Goal: Task Accomplishment & Management: Manage account settings

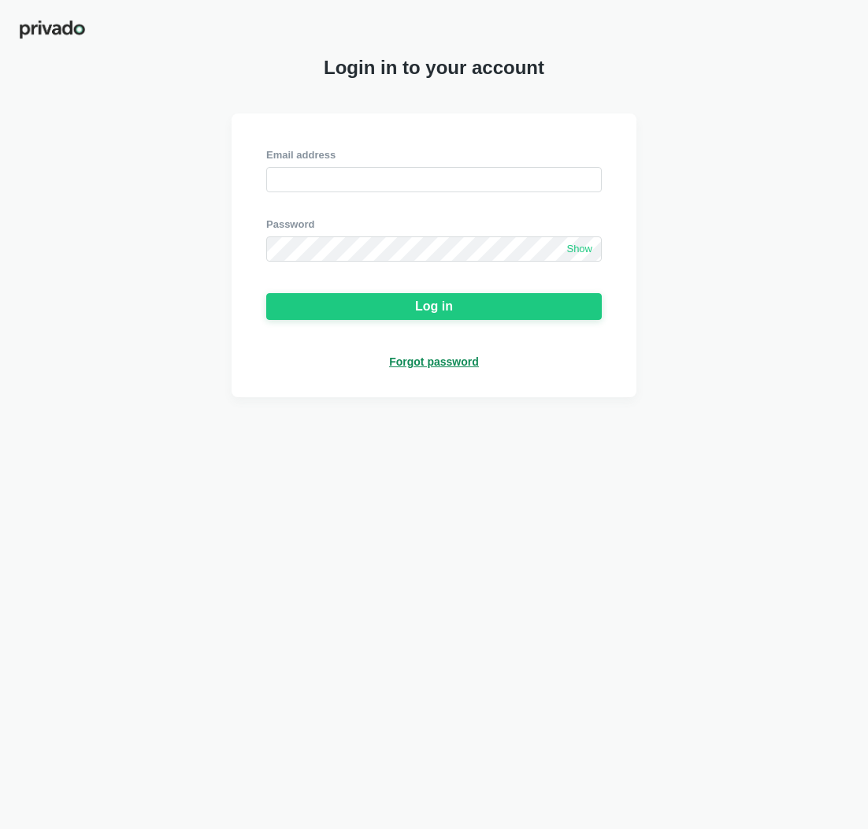
click at [65, 35] on img at bounding box center [52, 29] width 67 height 21
click at [295, 173] on input "email" at bounding box center [434, 179] width 336 height 25
paste input "[PERSON_NAME][EMAIL_ADDRESS][PERSON_NAME][DOMAIN_NAME]"
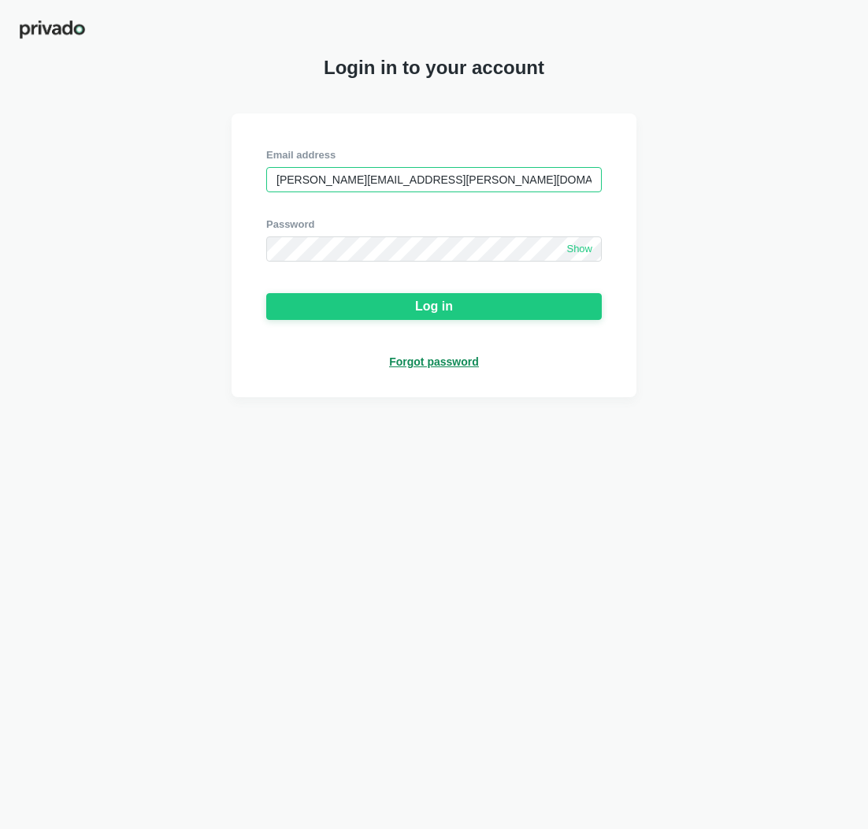
type input "[PERSON_NAME][EMAIL_ADDRESS][PERSON_NAME][DOMAIN_NAME]"
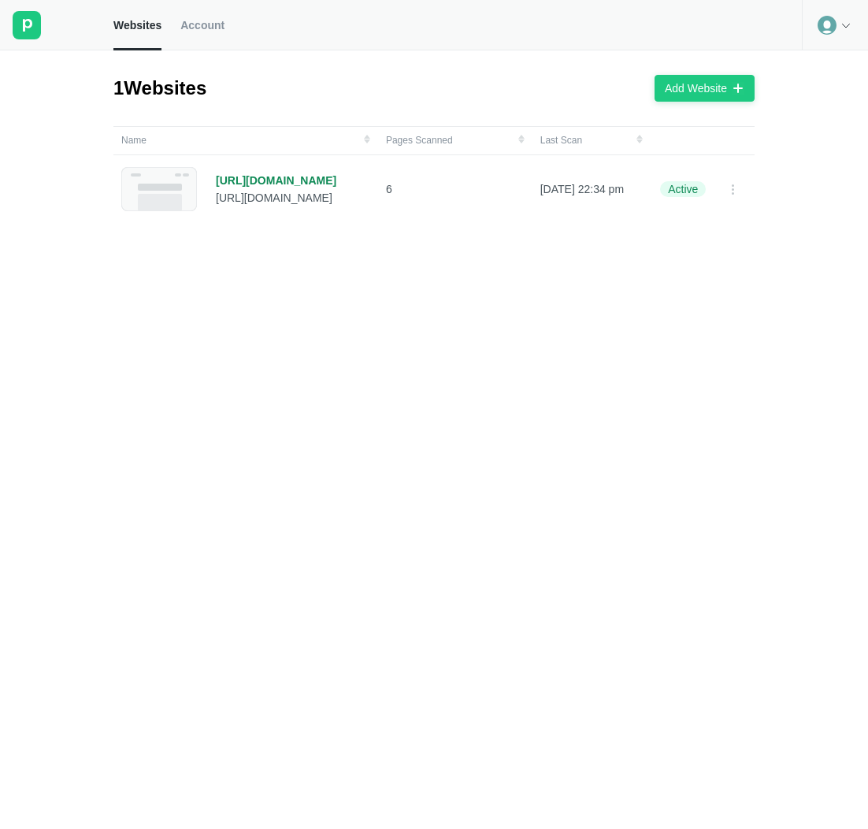
click at [210, 27] on span "Account" at bounding box center [202, 25] width 44 height 14
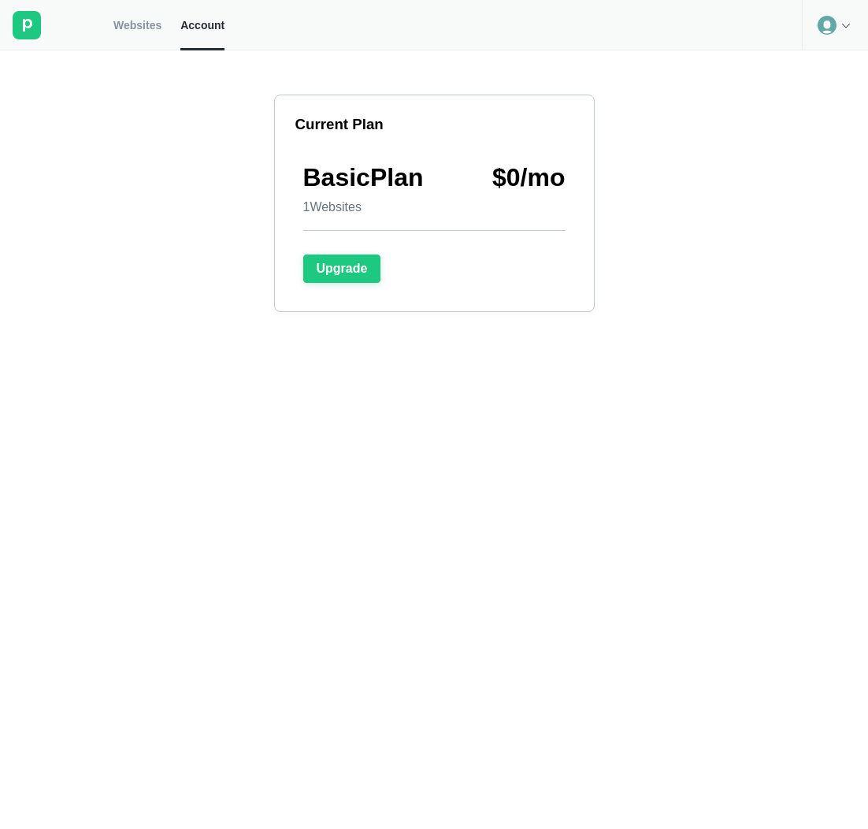
click at [843, 21] on icon at bounding box center [846, 25] width 13 height 13
click at [124, 24] on span "Websites" at bounding box center [137, 25] width 48 height 14
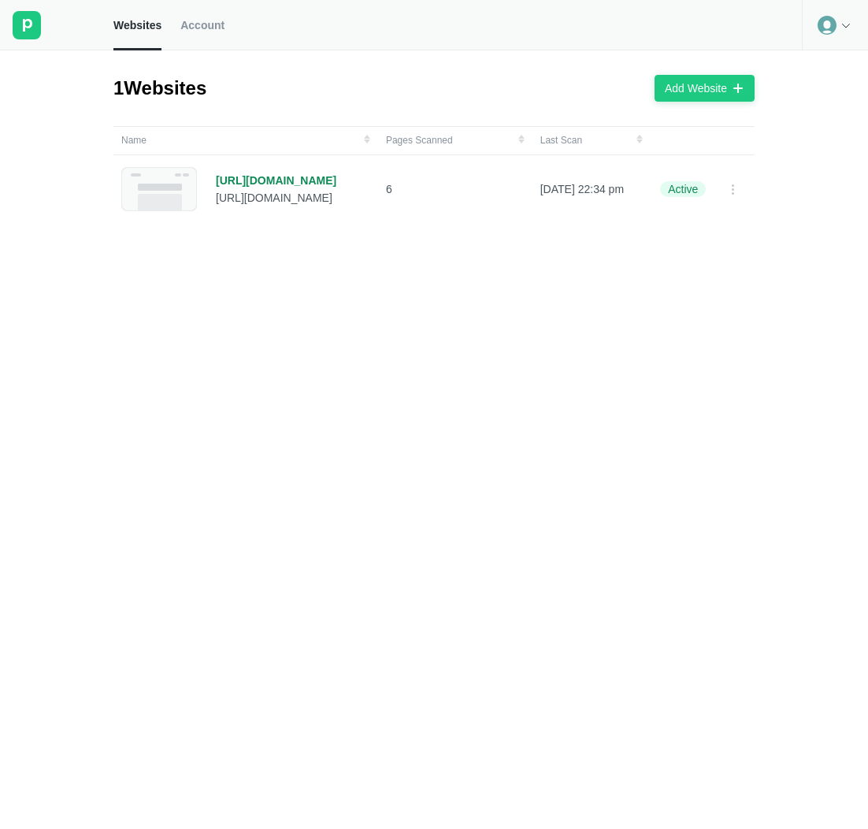
click at [817, 29] on div at bounding box center [835, 25] width 66 height 50
click at [27, 26] on icon at bounding box center [27, 25] width 28 height 28
click at [22, 121] on div "1 Websites Add Website Name Pages Scanned Last Scan [URL][DOMAIN_NAME] [URL][DO…" at bounding box center [434, 439] width 868 height 778
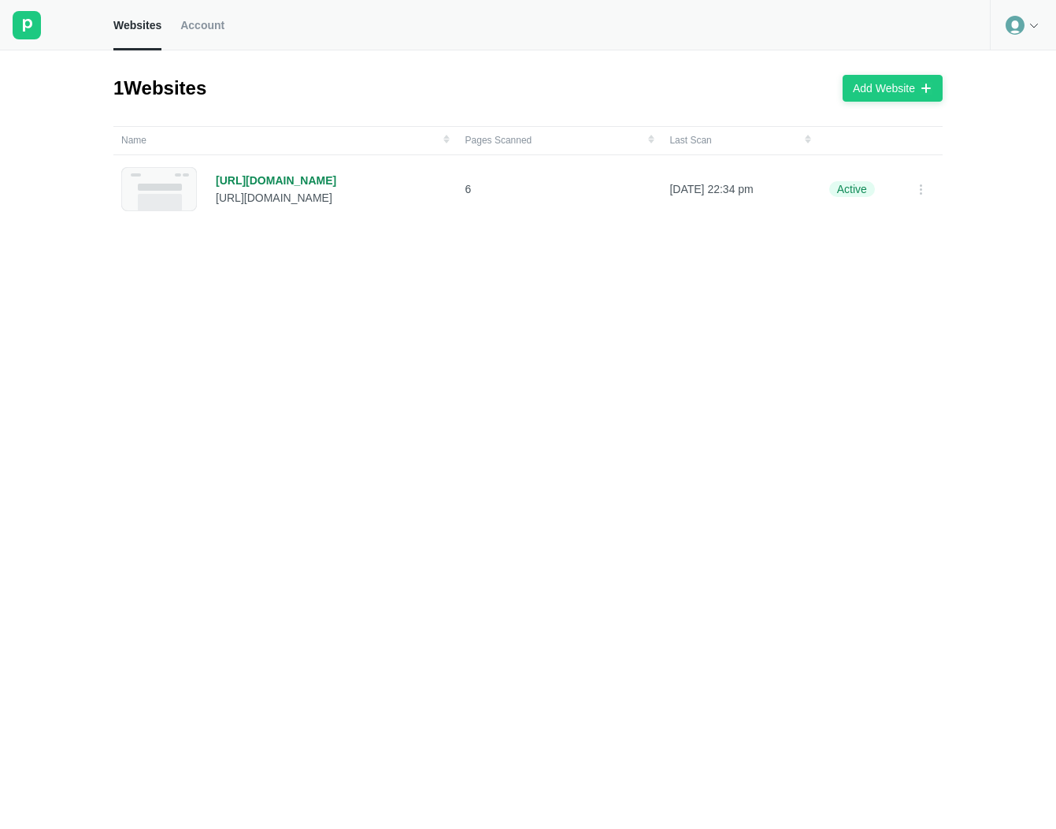
click at [189, 24] on span "Account" at bounding box center [202, 25] width 44 height 14
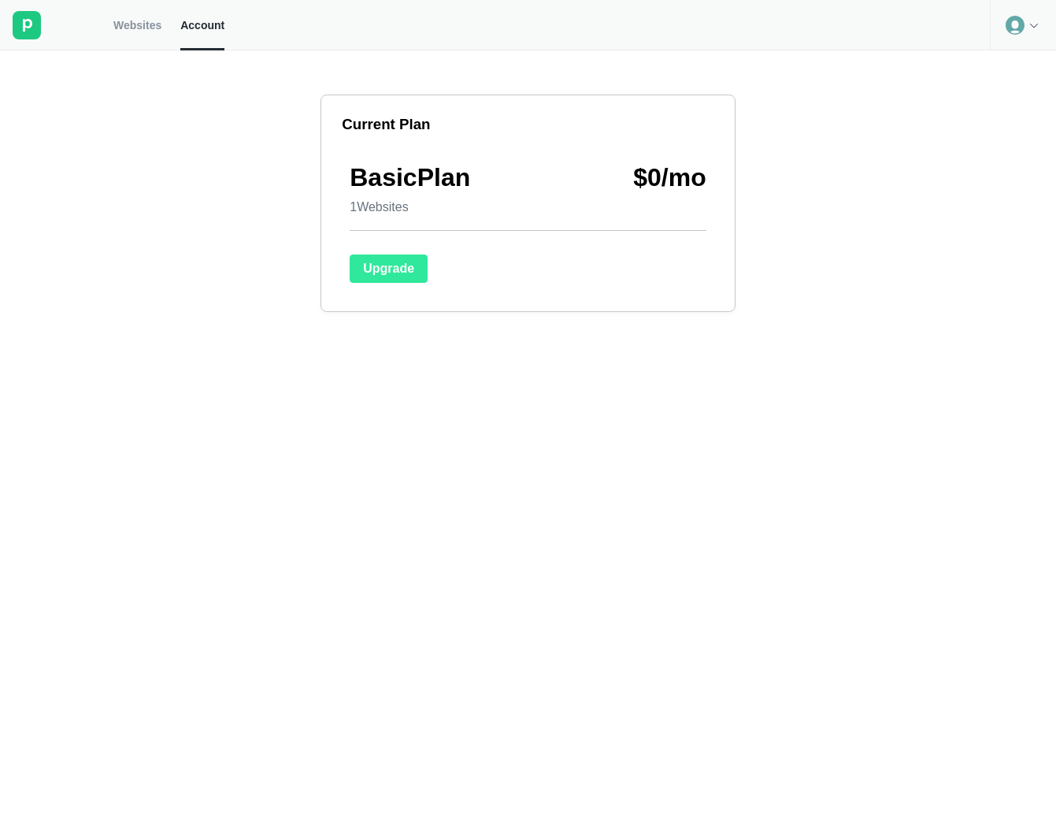
click at [410, 276] on div "Upgrade" at bounding box center [388, 268] width 51 height 14
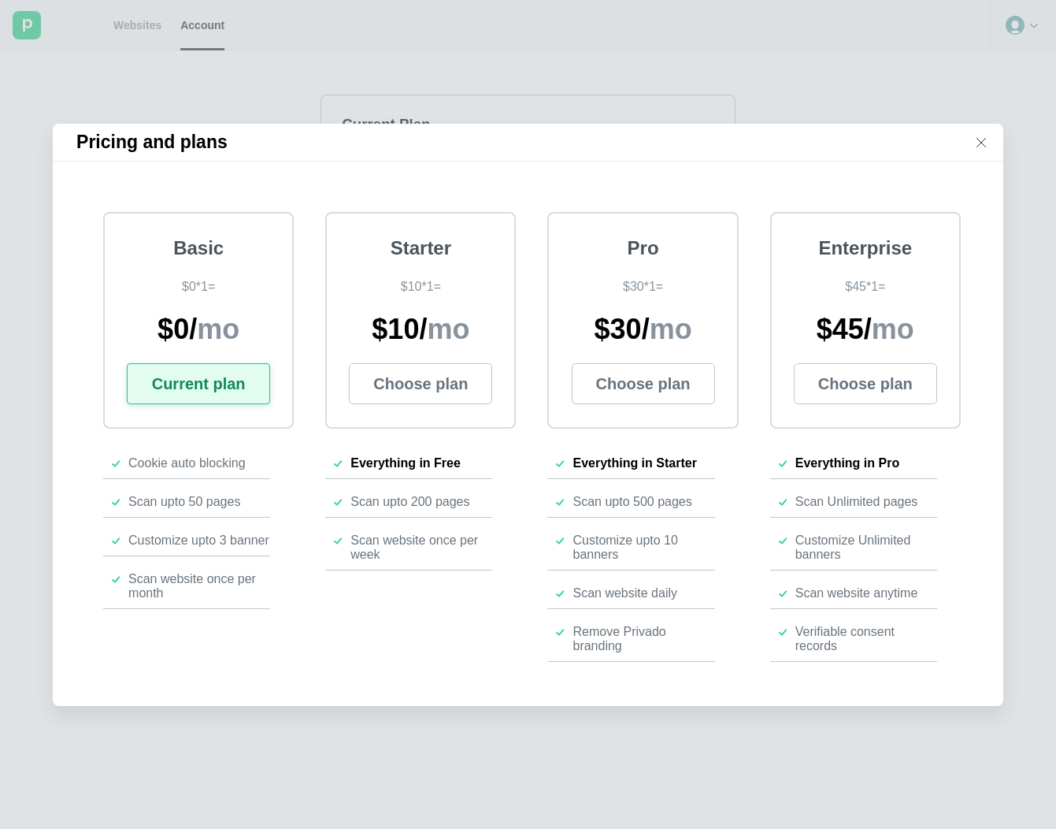
click at [867, 142] on icon at bounding box center [981, 142] width 13 height 13
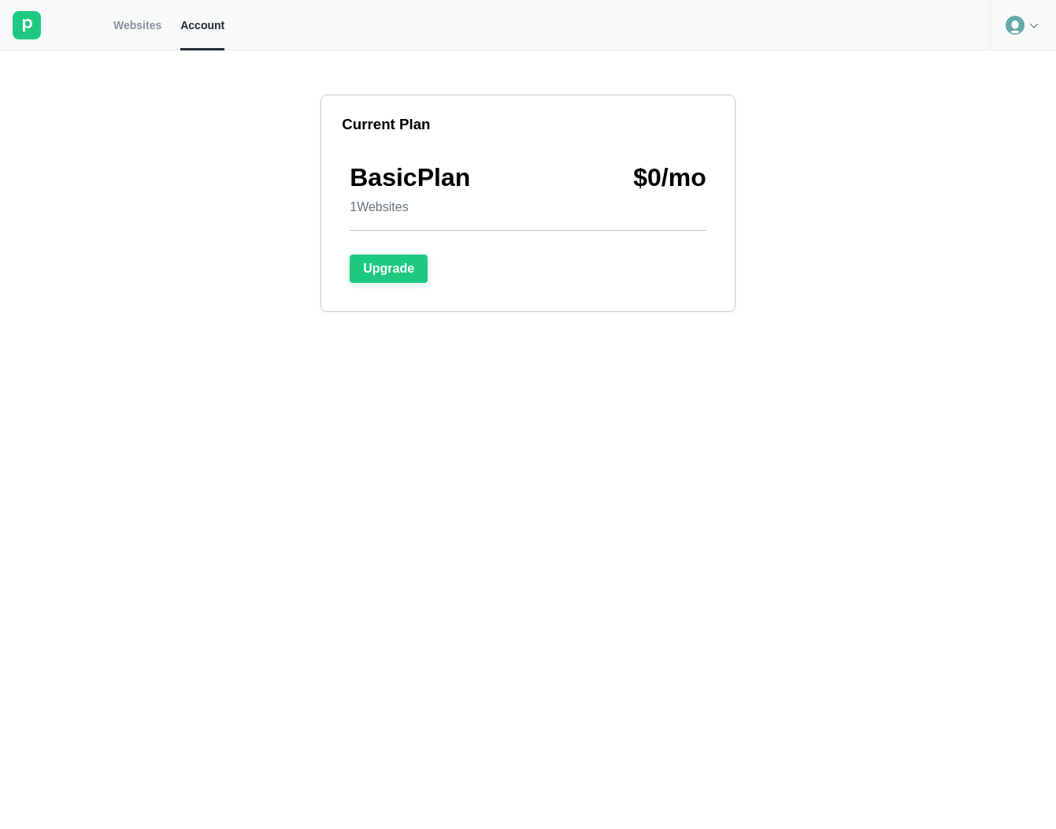
click at [867, 30] on div at bounding box center [1023, 25] width 66 height 50
click at [143, 30] on span "Websites" at bounding box center [137, 25] width 48 height 14
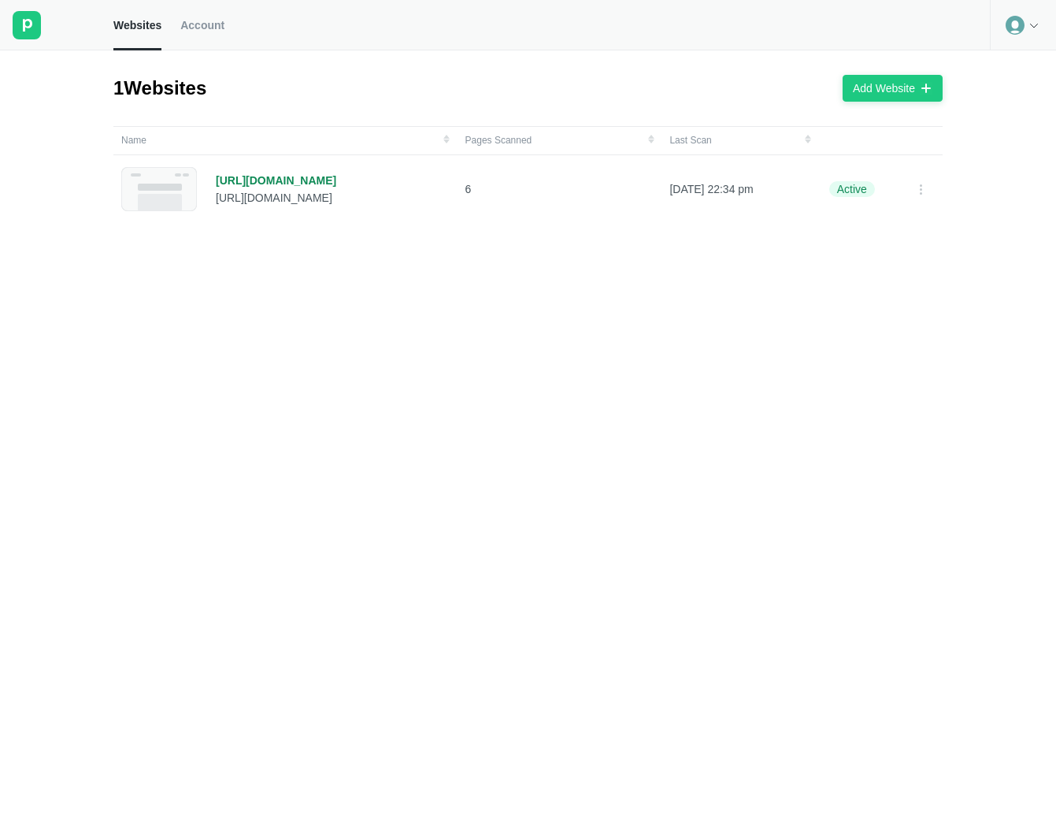
click at [197, 35] on link "Account" at bounding box center [202, 25] width 44 height 50
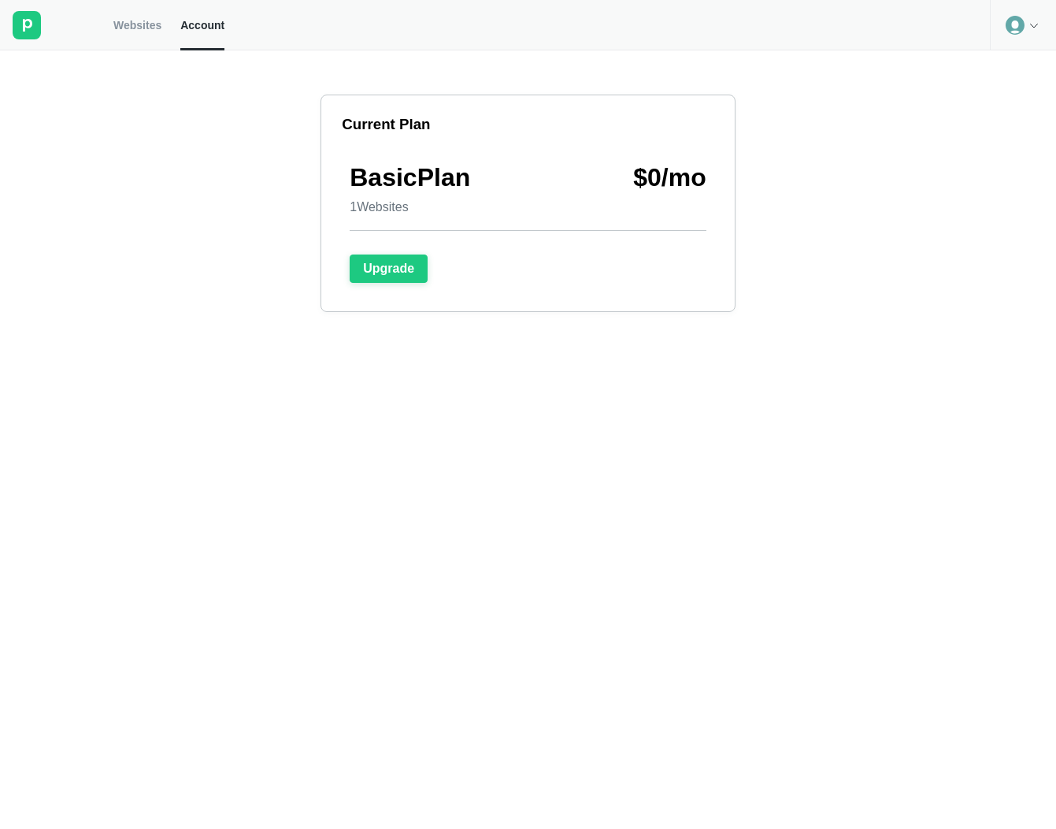
click at [124, 31] on span "Websites" at bounding box center [137, 25] width 48 height 14
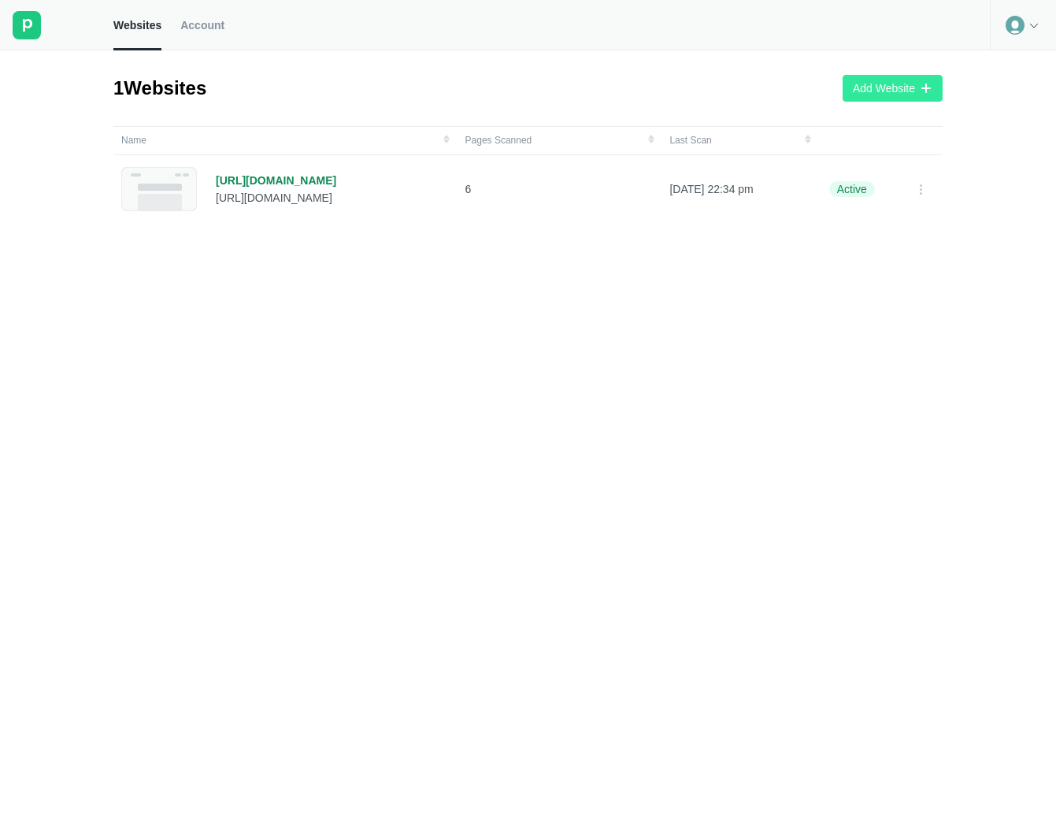
click at [867, 99] on button "Add Website" at bounding box center [893, 88] width 100 height 27
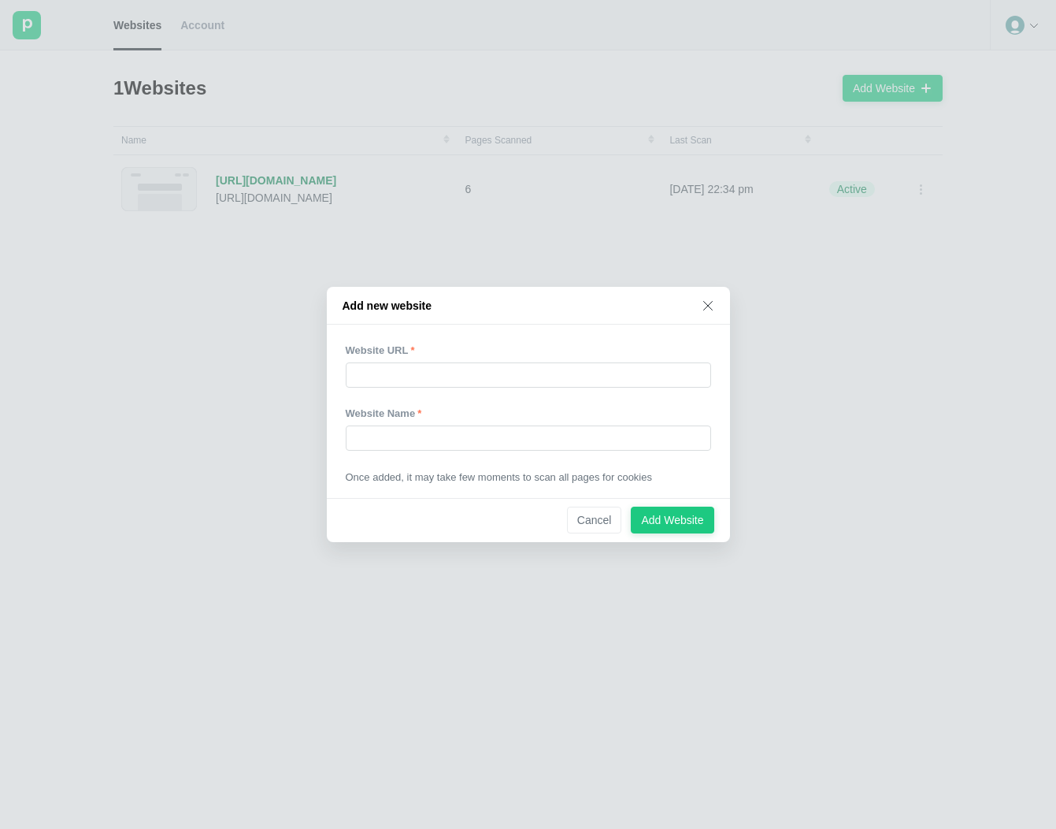
click at [188, 356] on div "Add new website Website URL Website Name Once added, it may take few moments to…" at bounding box center [528, 414] width 1056 height 829
